Goal: Information Seeking & Learning: Learn about a topic

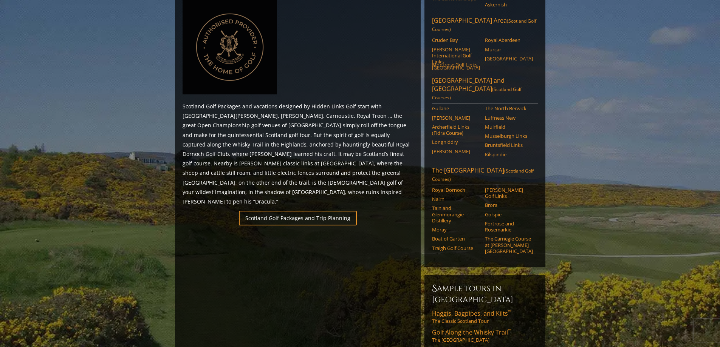
scroll to position [340, 0]
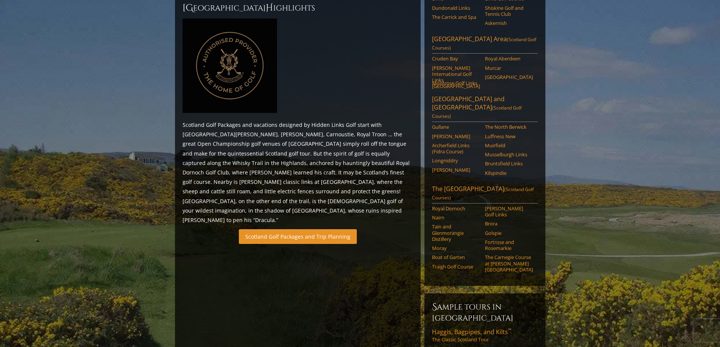
click at [307, 229] on link "Scotland Golf Packages and Trip Planning" at bounding box center [298, 236] width 118 height 15
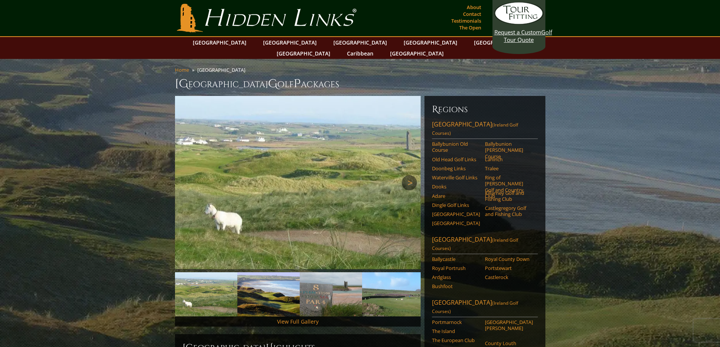
click at [410, 175] on link "Next" at bounding box center [409, 182] width 15 height 15
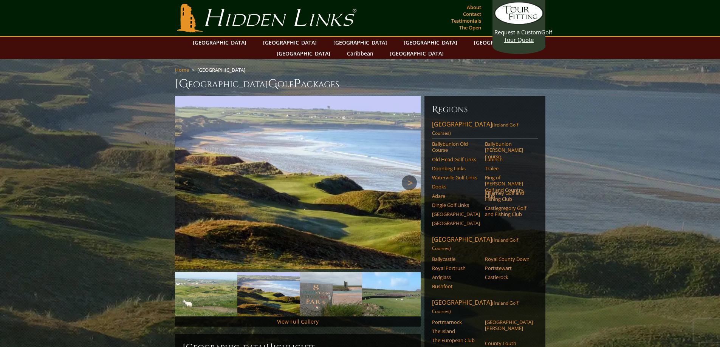
click at [410, 175] on link "Next" at bounding box center [409, 182] width 15 height 15
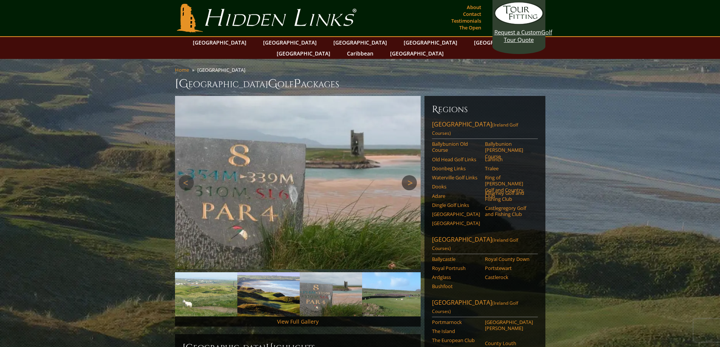
click at [410, 175] on link "Next" at bounding box center [409, 182] width 15 height 15
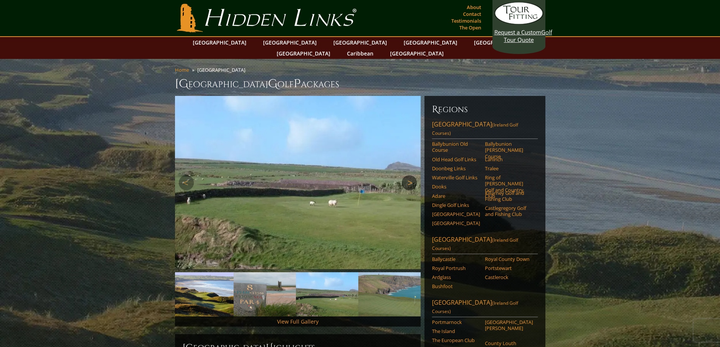
click at [410, 175] on link "Next" at bounding box center [409, 182] width 15 height 15
